Goal: Transaction & Acquisition: Purchase product/service

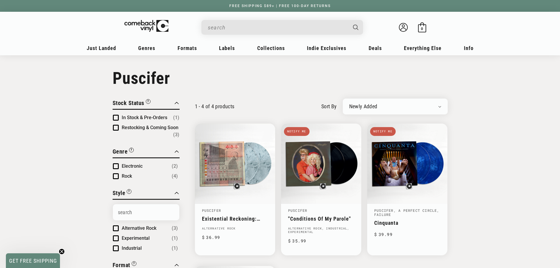
click at [233, 29] on input "Search" at bounding box center [277, 27] width 139 height 12
type input "alice in chains"
click at [349, 20] on button "Search" at bounding box center [356, 27] width 15 height 15
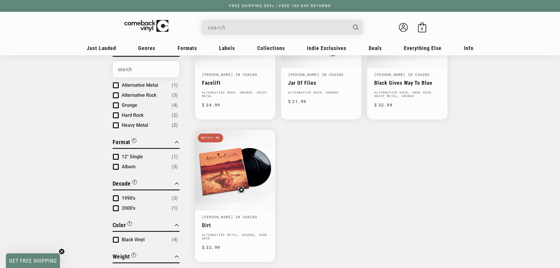
scroll to position [147, 0]
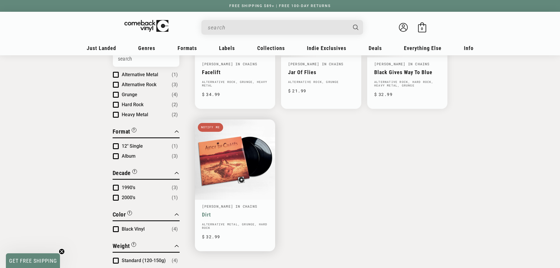
click at [254, 211] on link "Dirt" at bounding box center [235, 214] width 66 height 6
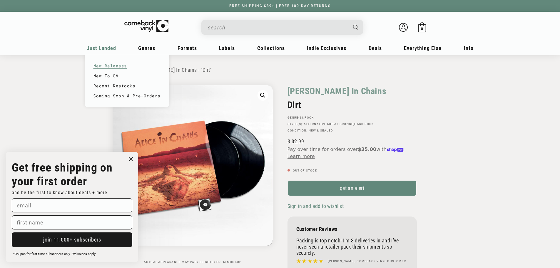
click at [105, 64] on link "New Releases" at bounding box center [127, 66] width 67 height 10
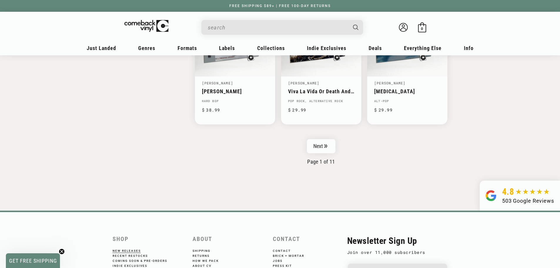
scroll to position [970, 0]
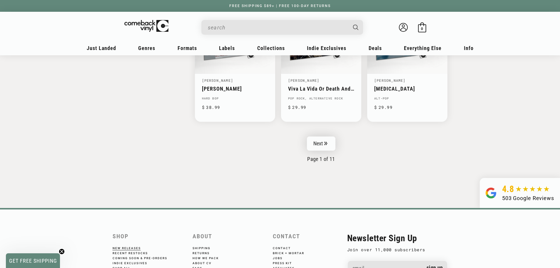
click at [330, 146] on link "Next" at bounding box center [321, 143] width 29 height 14
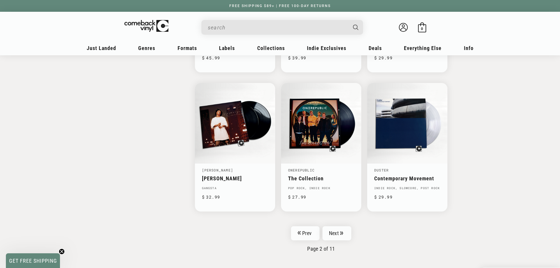
scroll to position [882, 0]
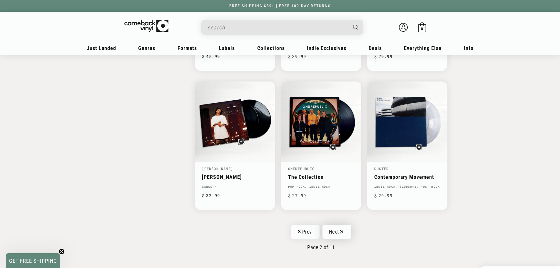
click at [330, 230] on link "Next" at bounding box center [337, 232] width 29 height 14
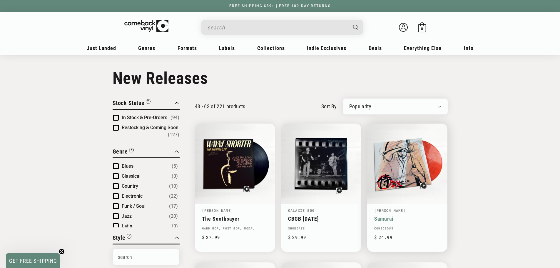
click at [414, 216] on link "Samurai" at bounding box center [407, 219] width 66 height 6
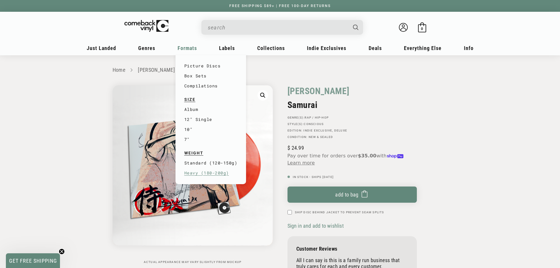
click at [206, 174] on link "Heavy (180-200g)" at bounding box center [210, 173] width 53 height 10
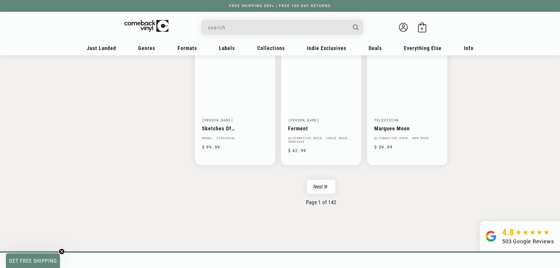
scroll to position [941, 0]
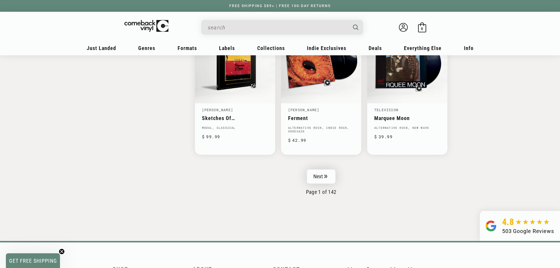
click at [328, 178] on link "Next" at bounding box center [321, 176] width 29 height 14
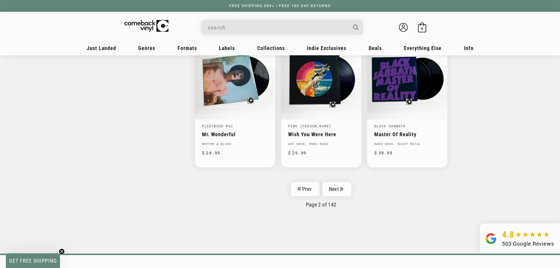
scroll to position [941, 0]
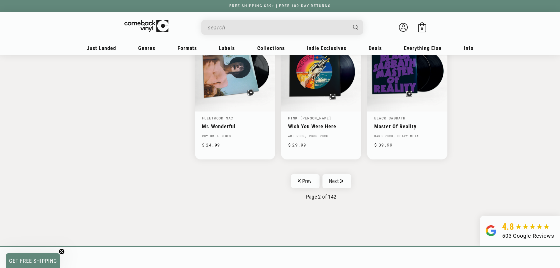
click at [285, 28] on input "When autocomplete results are available use up and down arrows to review and en…" at bounding box center [277, 27] width 139 height 12
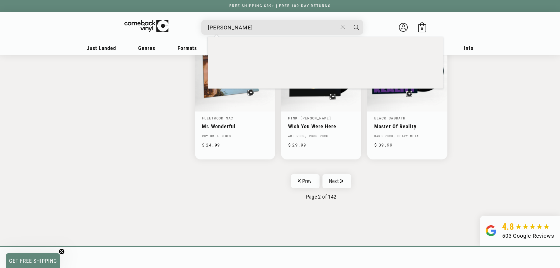
type input "[PERSON_NAME]"
click at [349, 20] on button "Search" at bounding box center [356, 27] width 15 height 15
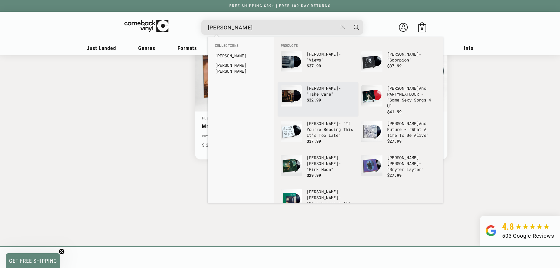
click at [325, 89] on p "Drake - "Take Care"" at bounding box center [331, 91] width 49 height 12
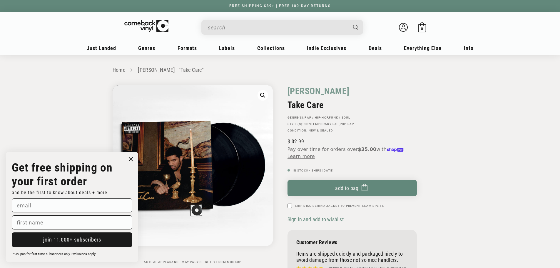
drag, startPoint x: 440, startPoint y: 133, endPoint x: 437, endPoint y: 133, distance: 3.2
click at [438, 133] on div "Drake Take Care GENRE(S): Rap / Hip-Hop , Funk / Soul STYLE(S): Contemporary R&…" at bounding box center [364, 184] width 168 height 199
click at [132, 157] on icon "Close dialog" at bounding box center [131, 159] width 4 height 4
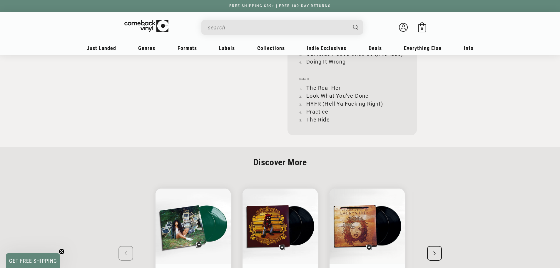
scroll to position [882, 0]
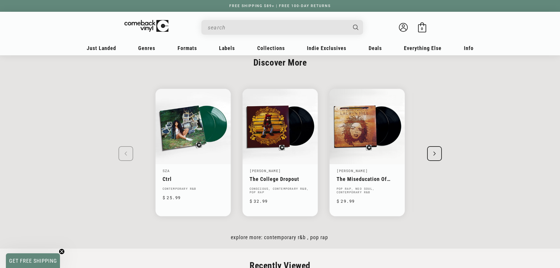
click at [435, 153] on div "Next slide" at bounding box center [434, 153] width 15 height 15
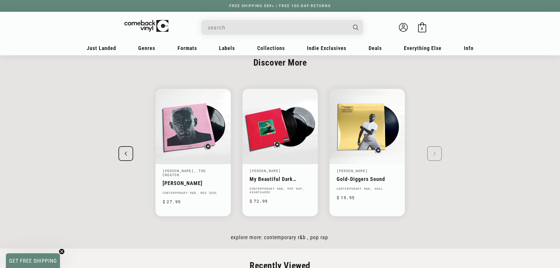
click at [427, 151] on swiper-slide "SZA Ctrl Contemporary R&B Regular price $ 25.99 Regular price $ Sale price $ 25…" at bounding box center [280, 152] width 365 height 148
click at [435, 148] on swiper-slide "SZA Ctrl Contemporary R&B Regular price $ 25.99 Regular price $ Sale price $ 25…" at bounding box center [280, 152] width 365 height 148
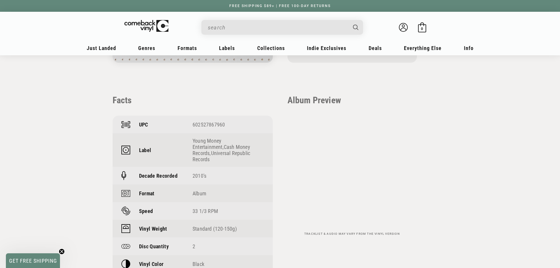
scroll to position [176, 0]
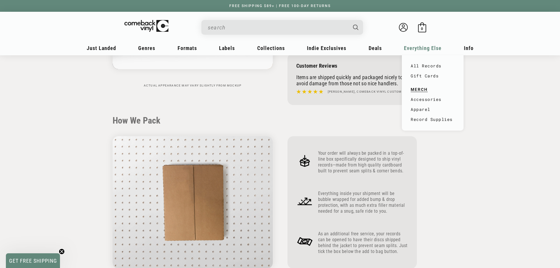
click at [116, 47] on span "Everything Else" at bounding box center [101, 48] width 29 height 6
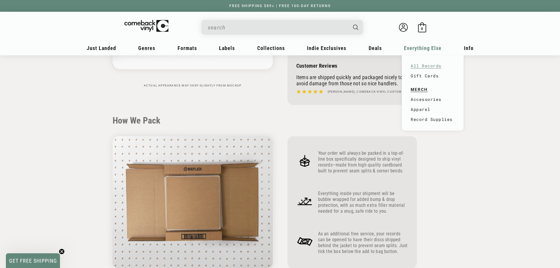
click at [428, 63] on link "All Records" at bounding box center [433, 66] width 44 height 10
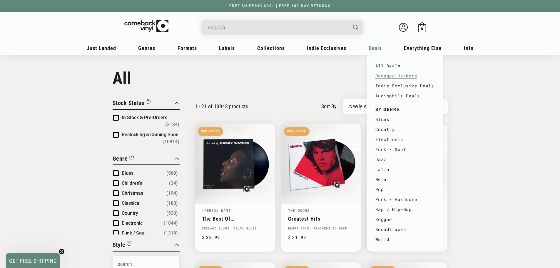
click at [390, 76] on link "Damaged Jackets" at bounding box center [404, 76] width 59 height 10
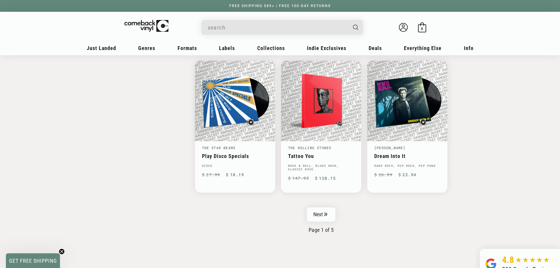
scroll to position [912, 0]
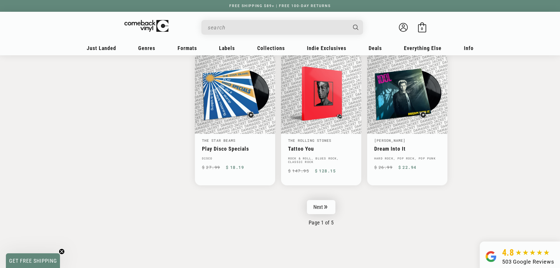
click at [326, 209] on link "Next" at bounding box center [321, 207] width 29 height 14
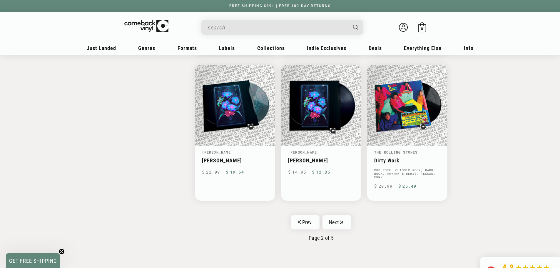
scroll to position [912, 0]
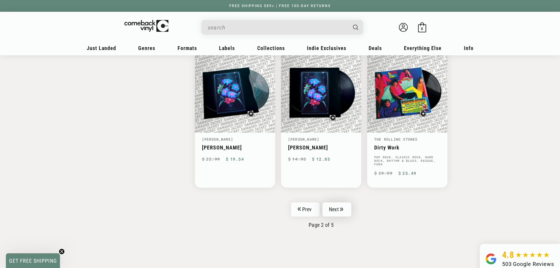
click at [342, 206] on link "Next" at bounding box center [337, 209] width 29 height 14
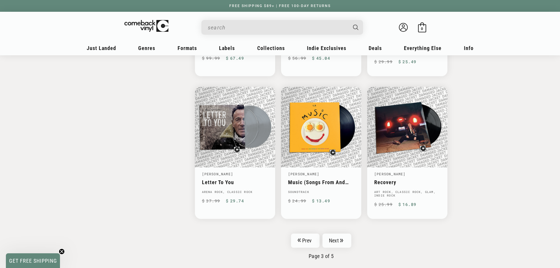
scroll to position [882, 0]
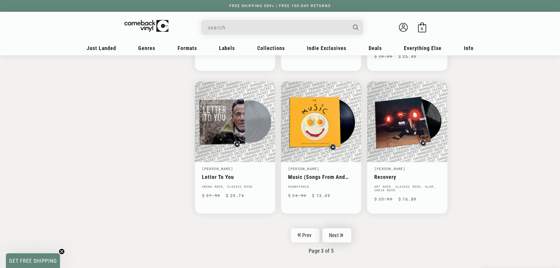
click at [343, 236] on icon "Pagination" at bounding box center [341, 235] width 3 height 4
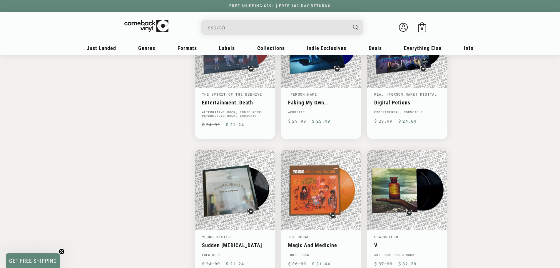
scroll to position [853, 0]
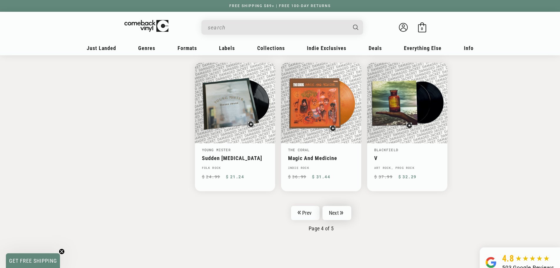
click at [346, 215] on link "Next" at bounding box center [337, 213] width 29 height 14
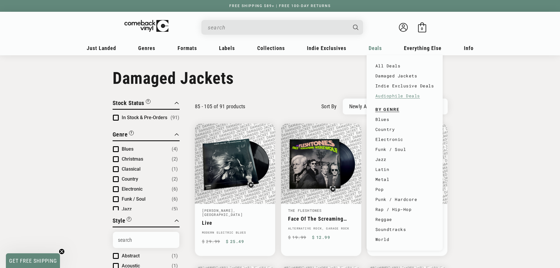
click at [399, 98] on link "Audiophile Deals" at bounding box center [404, 96] width 59 height 10
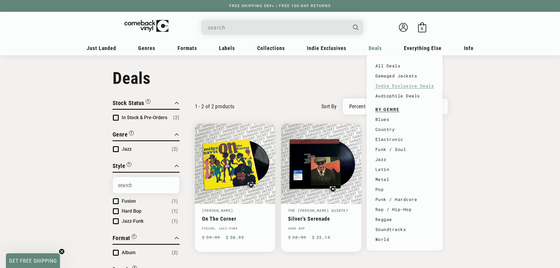
click at [387, 85] on link "Indie Exclusive Deals" at bounding box center [404, 86] width 59 height 10
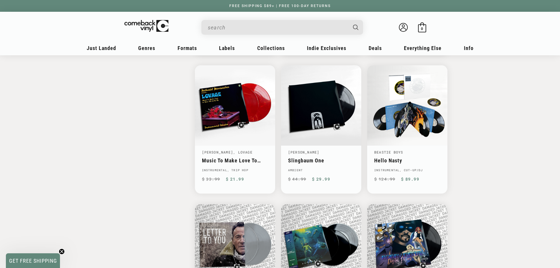
scroll to position [764, 0]
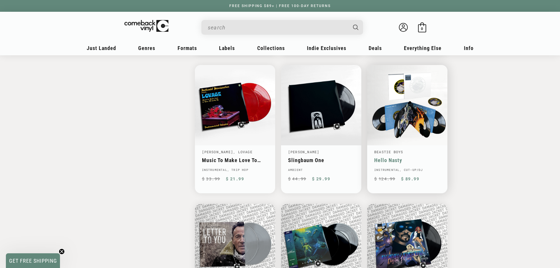
click at [414, 157] on link "Hello Nasty" at bounding box center [407, 160] width 66 height 6
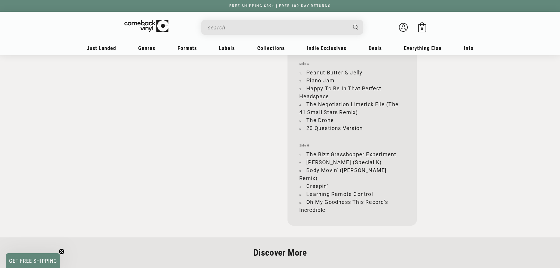
scroll to position [1029, 0]
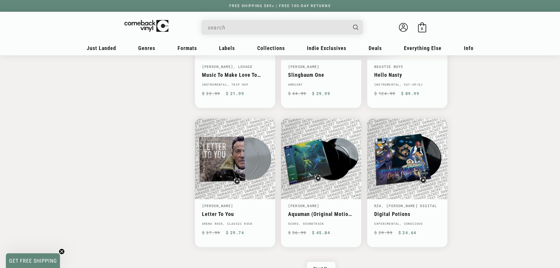
scroll to position [853, 0]
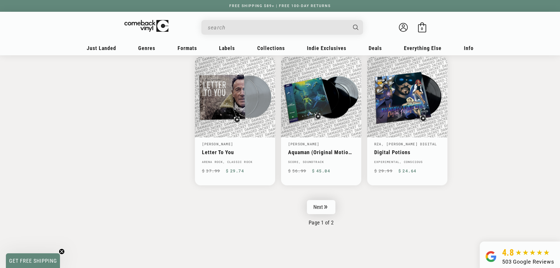
click at [320, 201] on link "Next" at bounding box center [321, 207] width 29 height 14
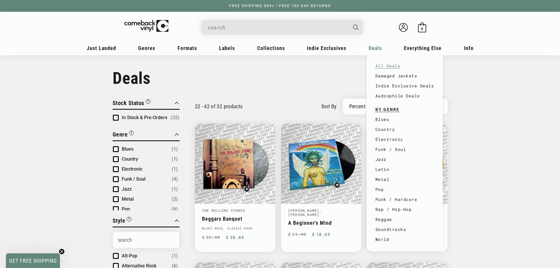
click at [389, 63] on link "All Deals" at bounding box center [404, 66] width 59 height 10
